Goal: Task Accomplishment & Management: Use online tool/utility

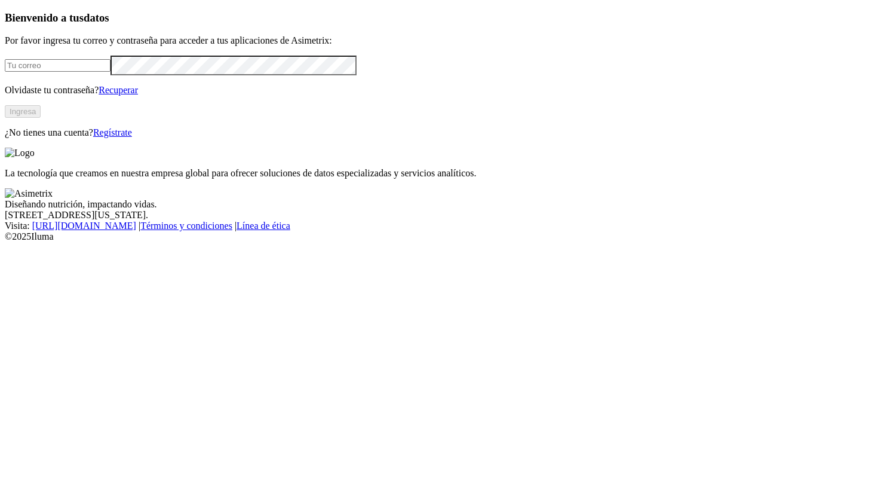
type input "[PERSON_NAME][EMAIL_ADDRESS][PERSON_NAME][DOMAIN_NAME]"
click at [41, 118] on button "Ingresa" at bounding box center [23, 111] width 36 height 13
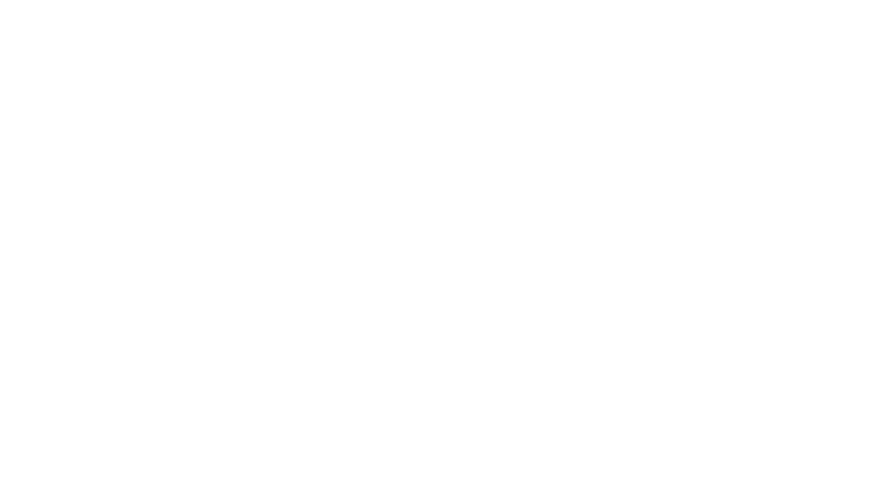
click at [219, 160] on div at bounding box center [444, 238] width 878 height 477
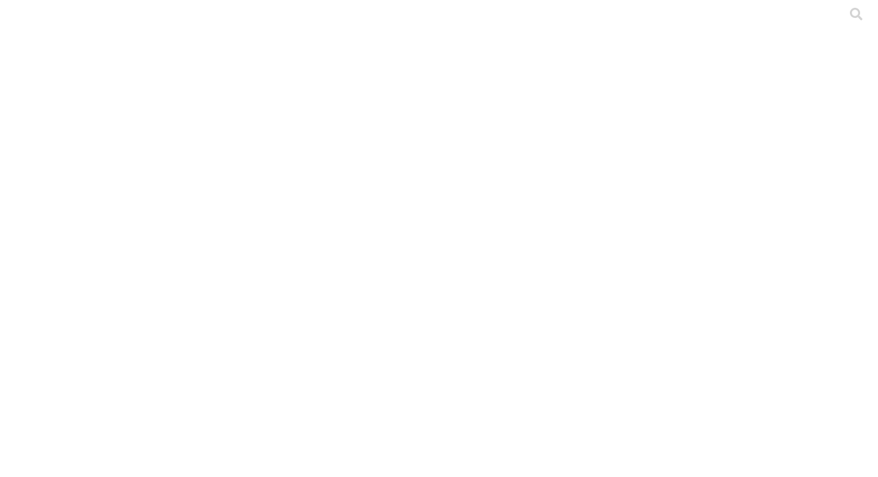
type input "P"
type input "O"
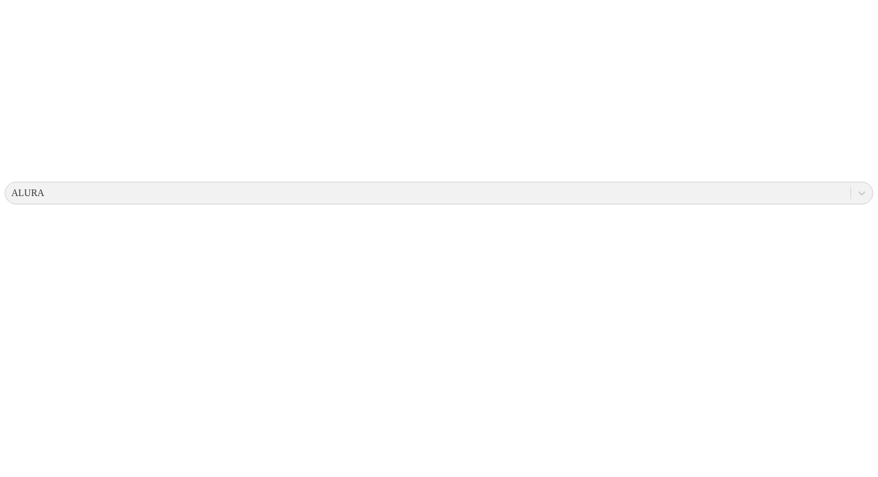
scroll to position [0, 0]
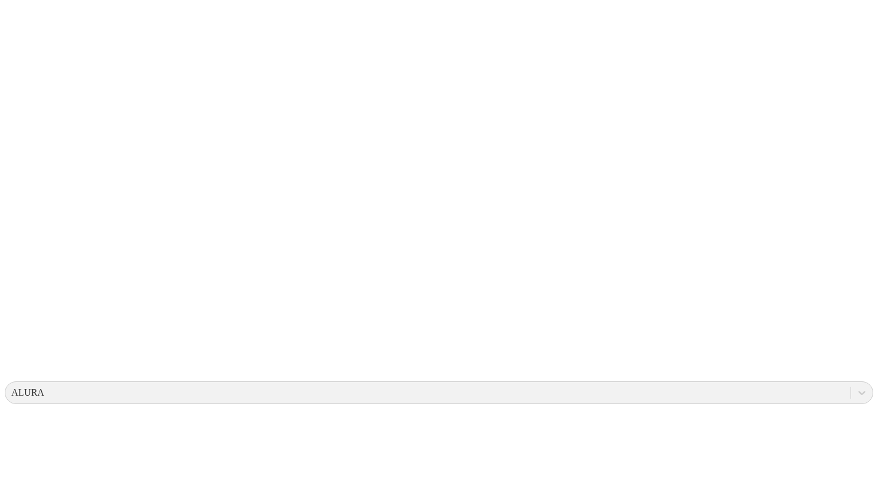
scroll to position [532, 0]
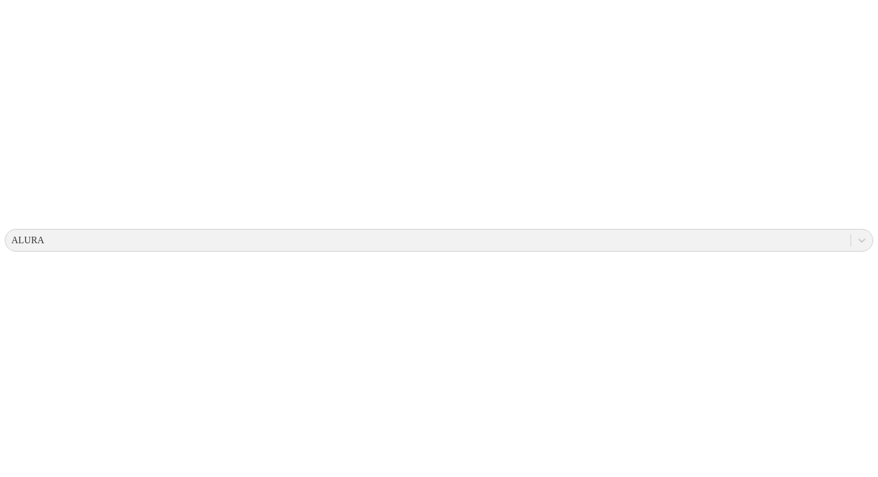
scroll to position [0, 0]
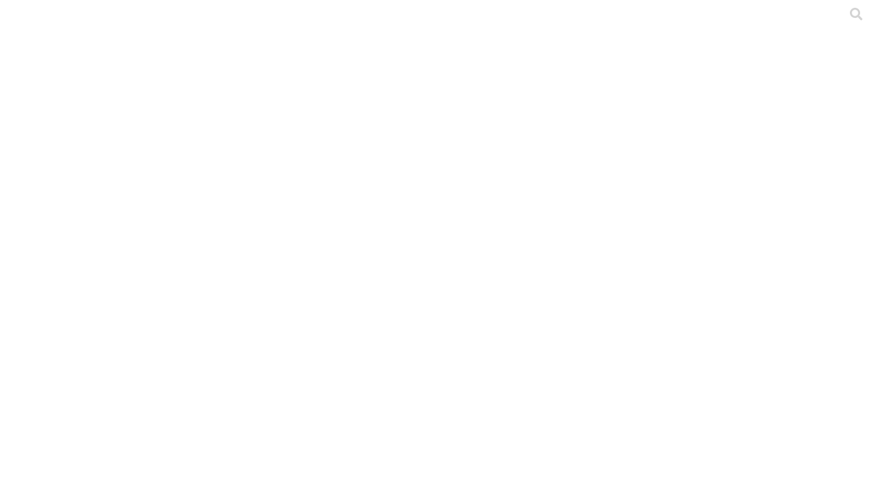
type input "O"
